Goal: Navigation & Orientation: Find specific page/section

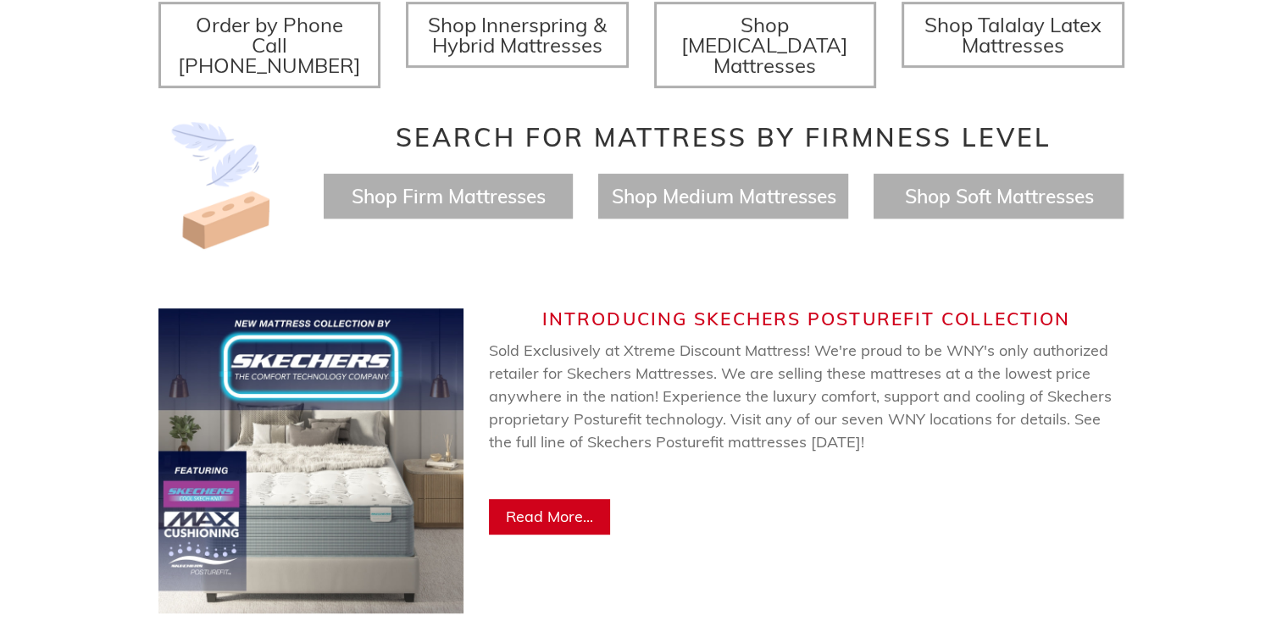
scroll to position [763, 0]
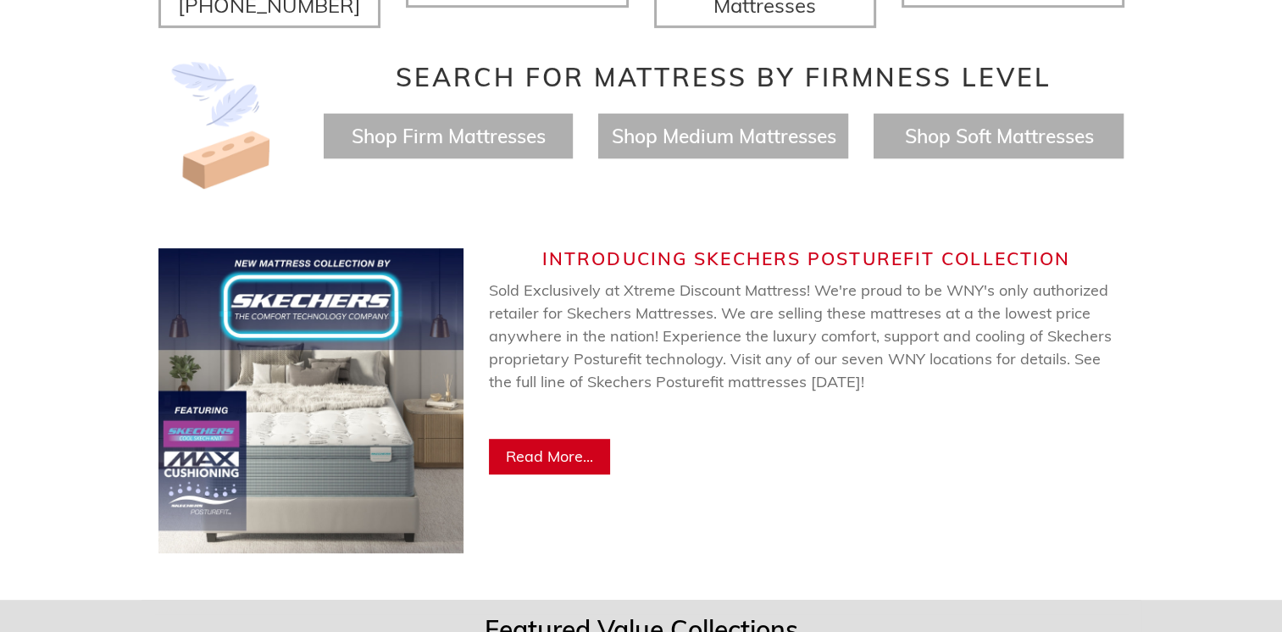
click at [550, 447] on span "Read More..." at bounding box center [549, 456] width 87 height 19
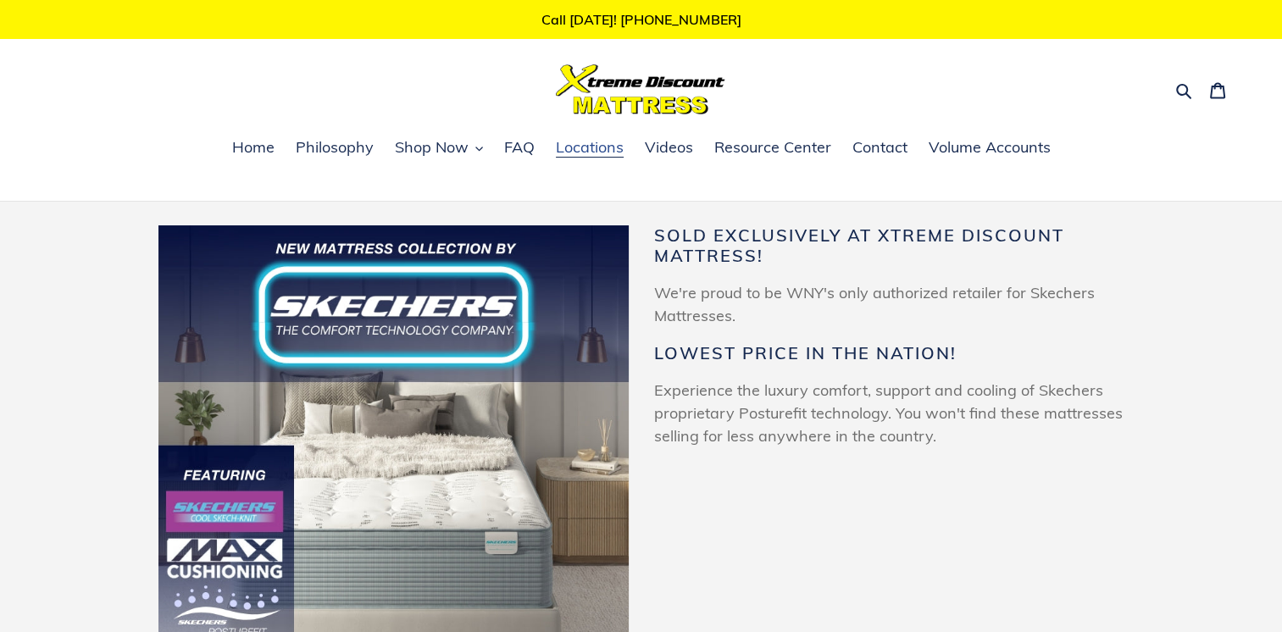
click at [595, 153] on span "Locations" at bounding box center [590, 147] width 68 height 20
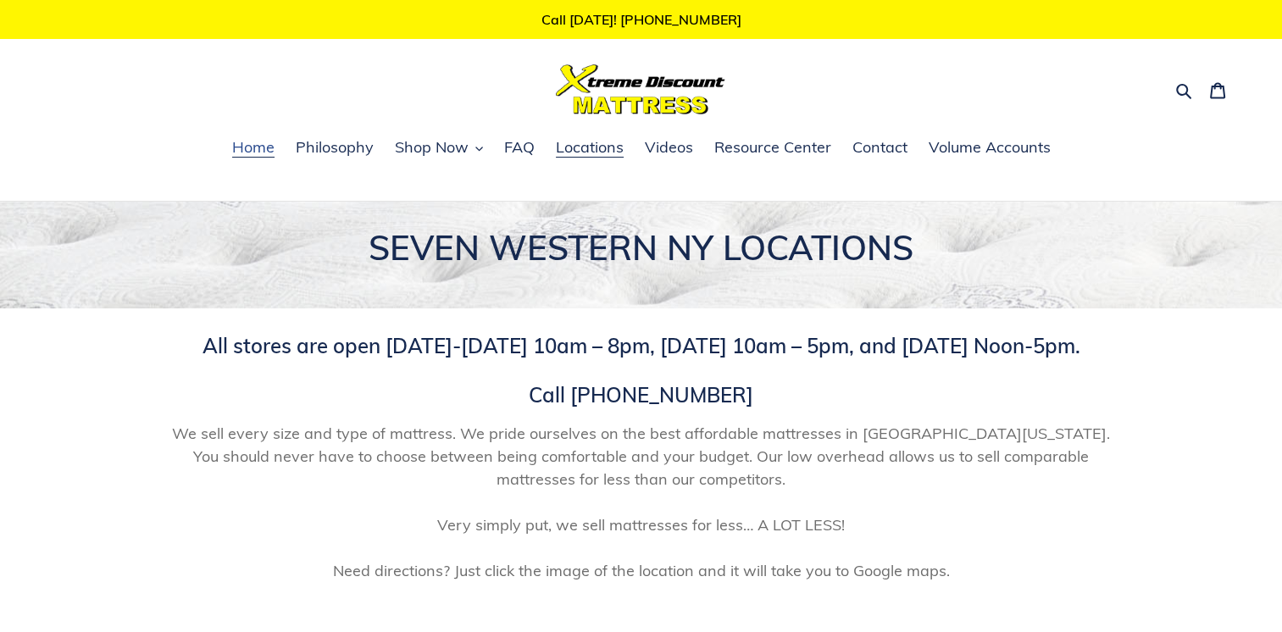
click at [244, 157] on span "Home" at bounding box center [253, 147] width 42 height 20
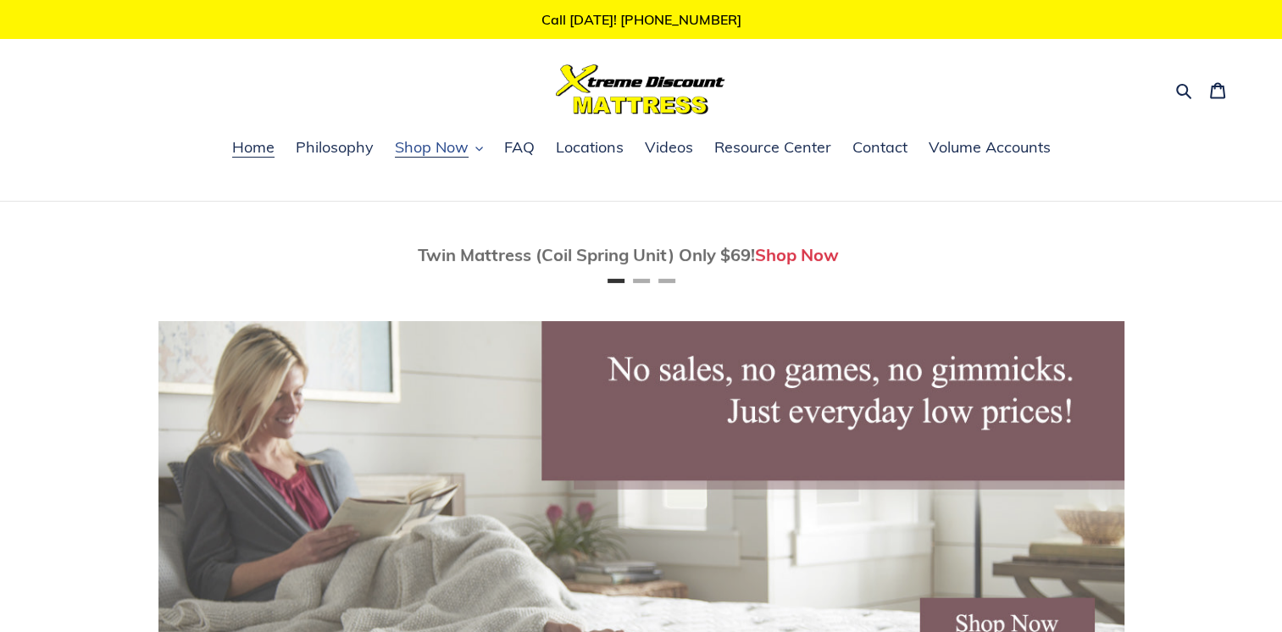
click at [405, 147] on span "Shop Now" at bounding box center [432, 147] width 74 height 20
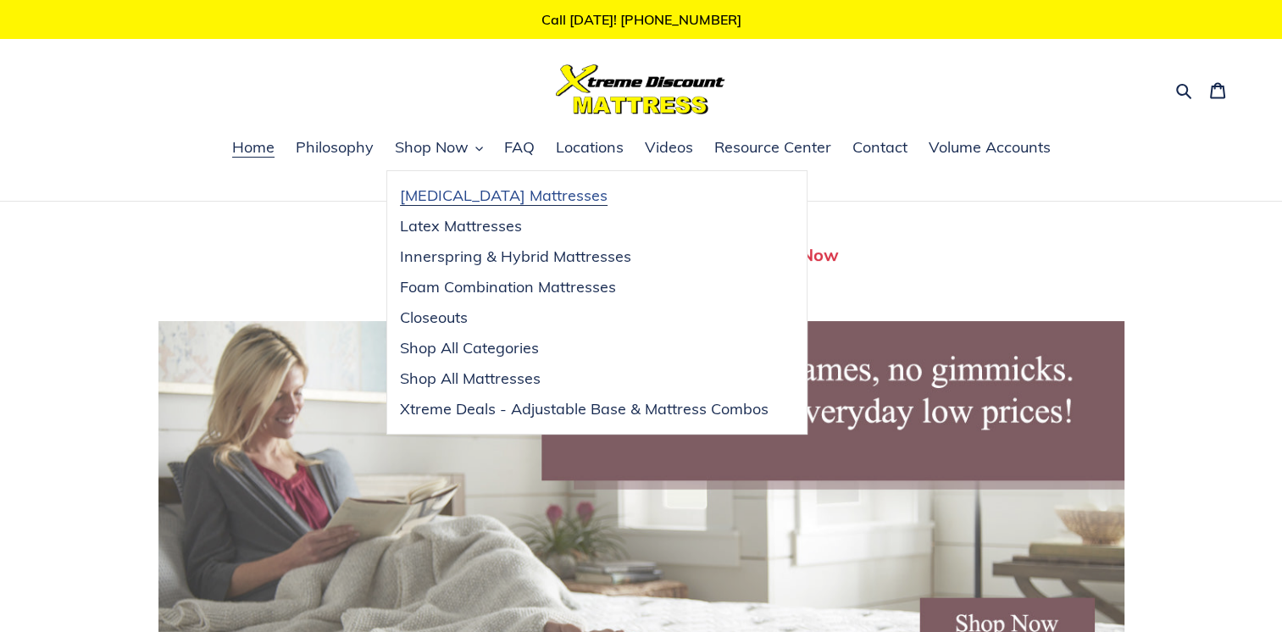
click at [485, 203] on span "[MEDICAL_DATA] Mattresses" at bounding box center [504, 196] width 208 height 20
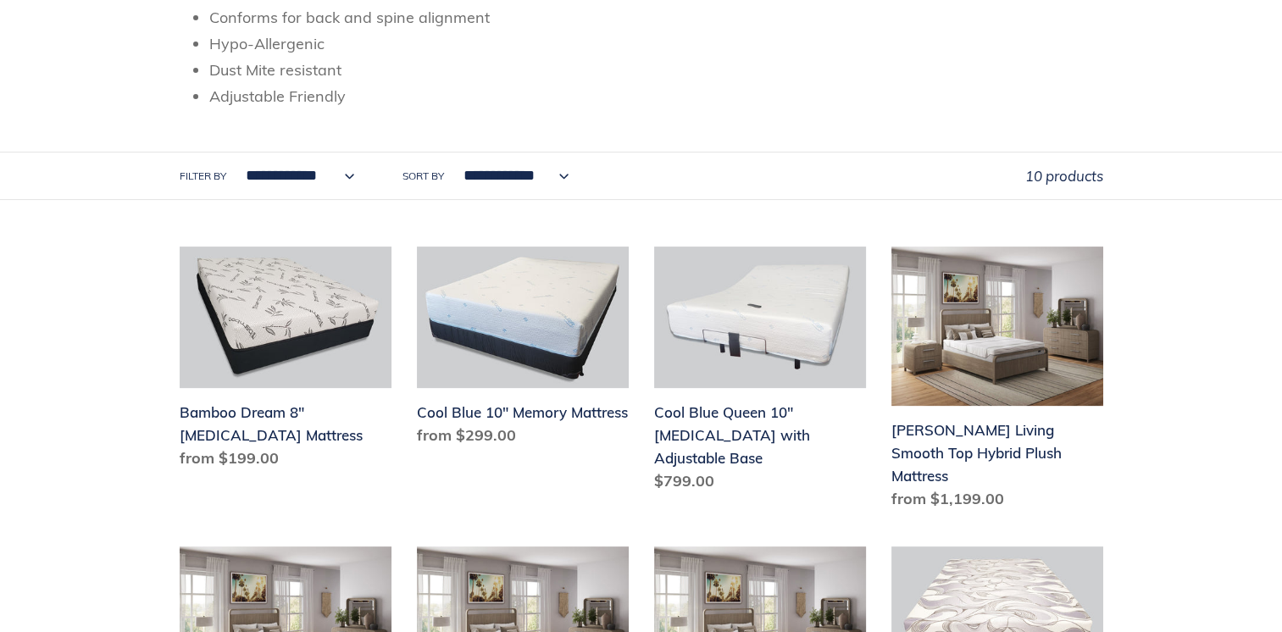
scroll to position [85, 0]
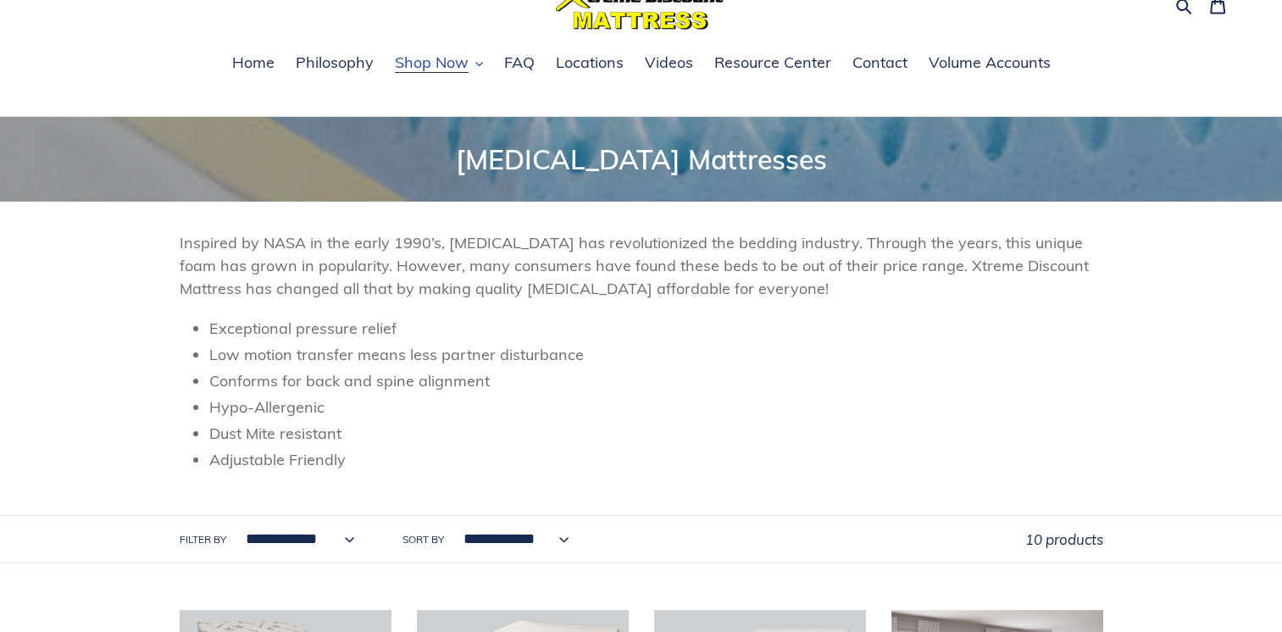
click at [461, 70] on span "Shop Now" at bounding box center [432, 63] width 74 height 20
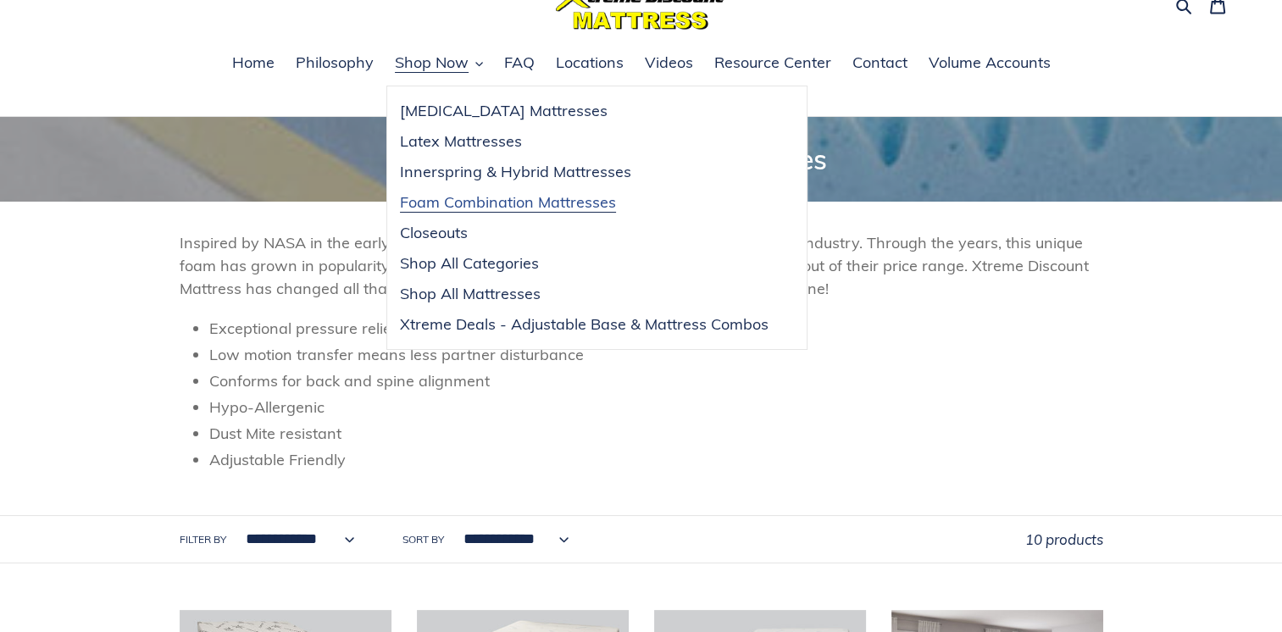
click at [537, 202] on span "Foam Combination Mattresses" at bounding box center [508, 202] width 216 height 20
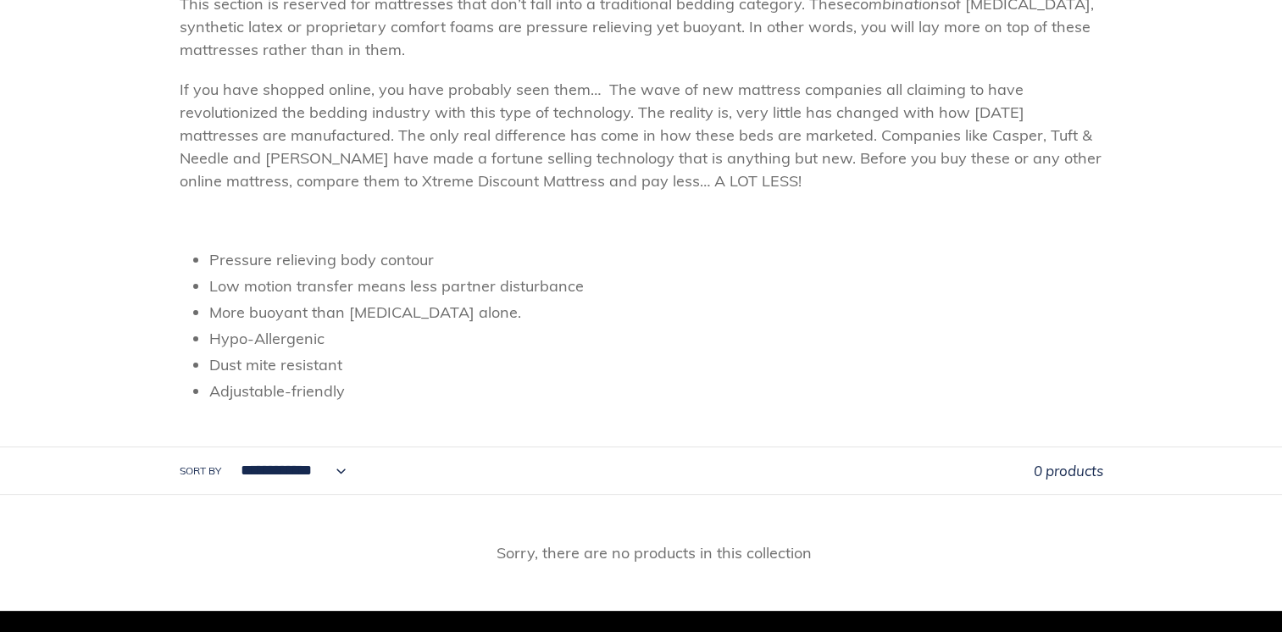
scroll to position [509, 0]
